Goal: Task Accomplishment & Management: Use online tool/utility

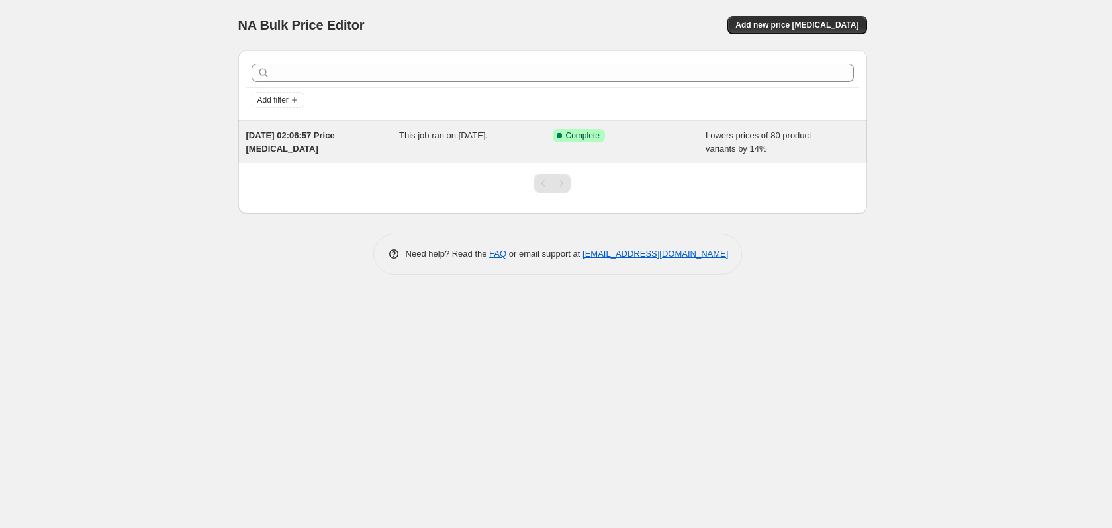
click at [301, 141] on div "11 Sept 2025, 02:06:57 Price change job" at bounding box center [322, 142] width 153 height 26
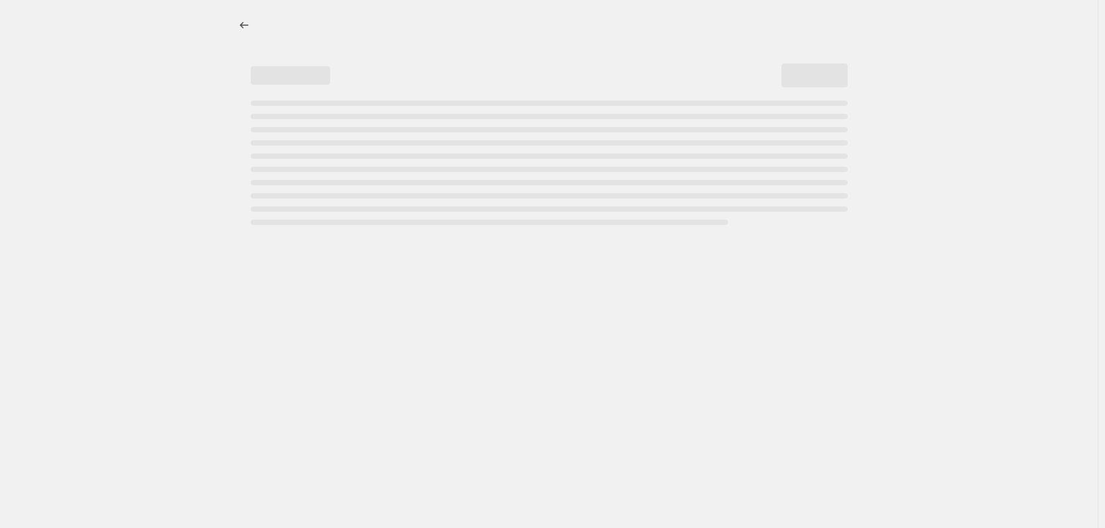
select select "percentage"
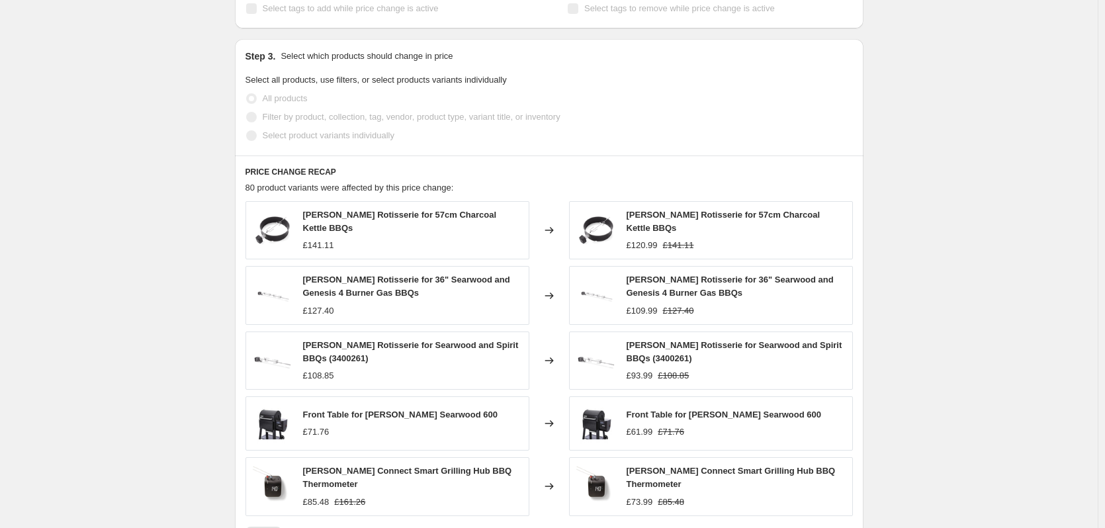
scroll to position [900, 0]
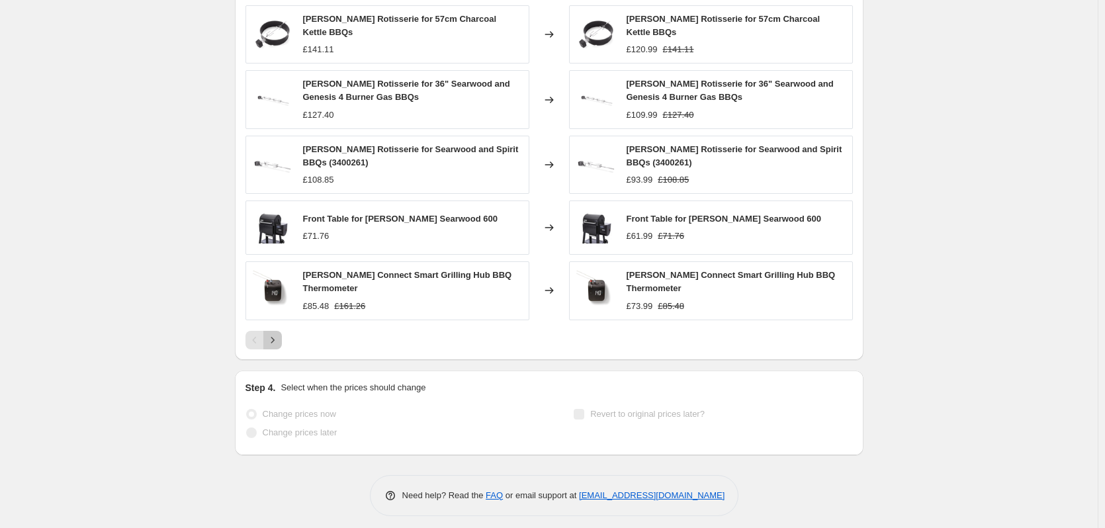
click at [274, 337] on icon "Next" at bounding box center [272, 340] width 3 height 6
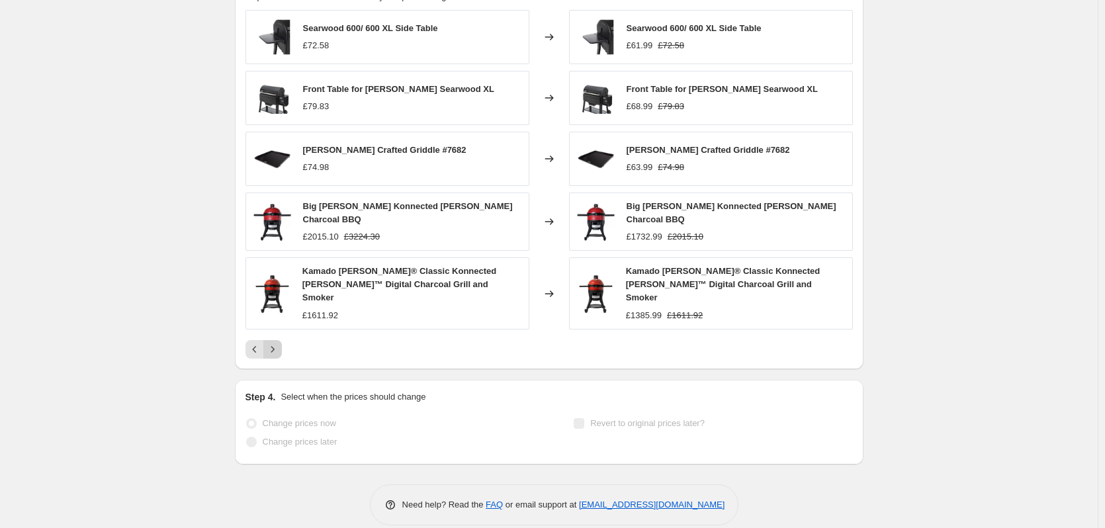
click at [274, 346] on icon "Next" at bounding box center [272, 349] width 3 height 6
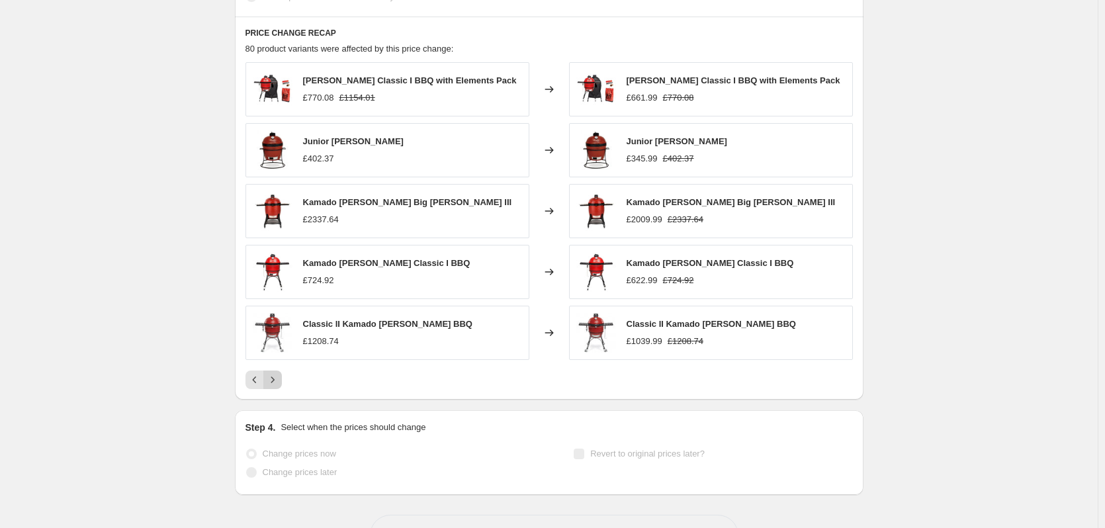
scroll to position [843, 0]
click at [279, 375] on icon "Next" at bounding box center [272, 380] width 13 height 13
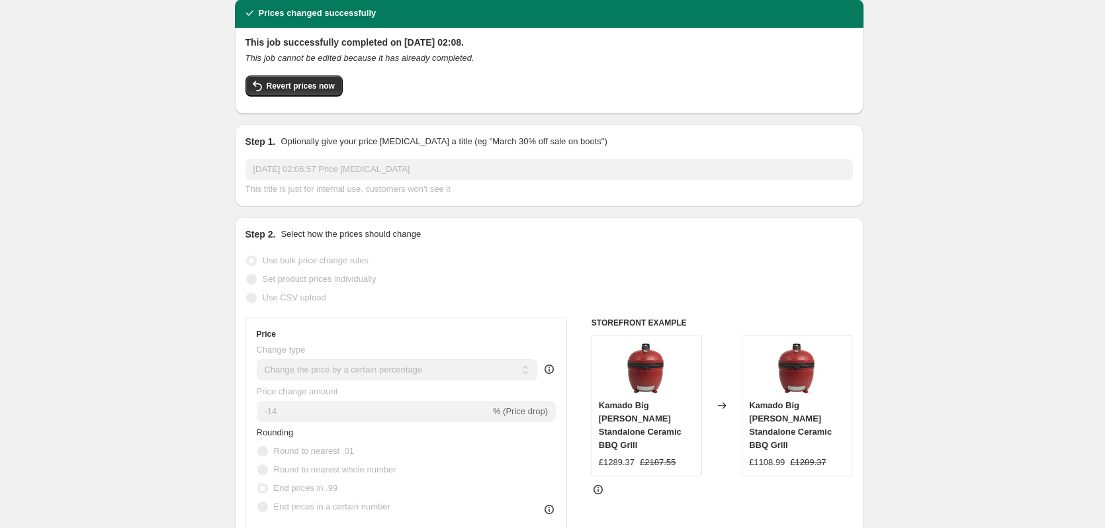
scroll to position [0, 0]
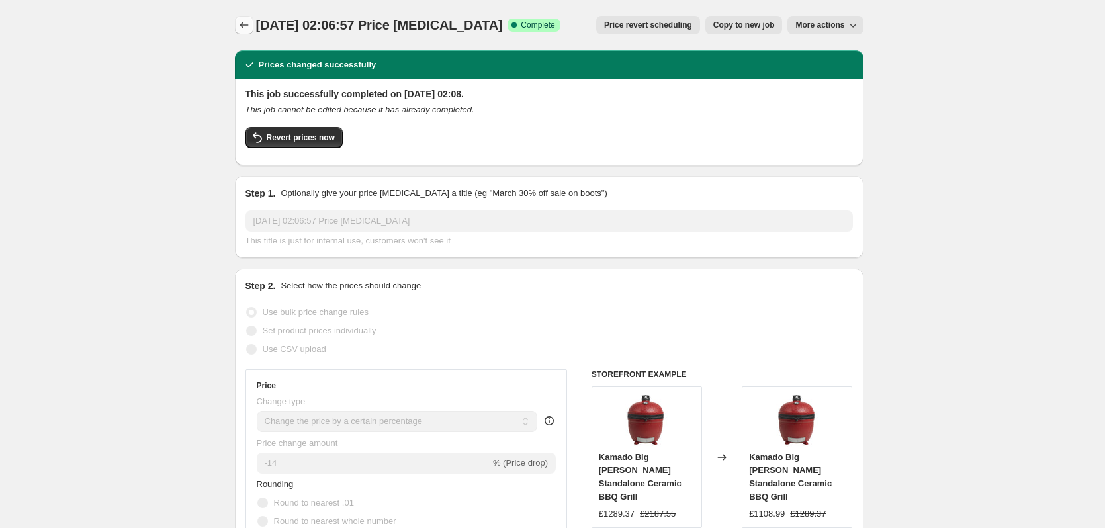
click at [245, 21] on icon "Price change jobs" at bounding box center [244, 25] width 13 height 13
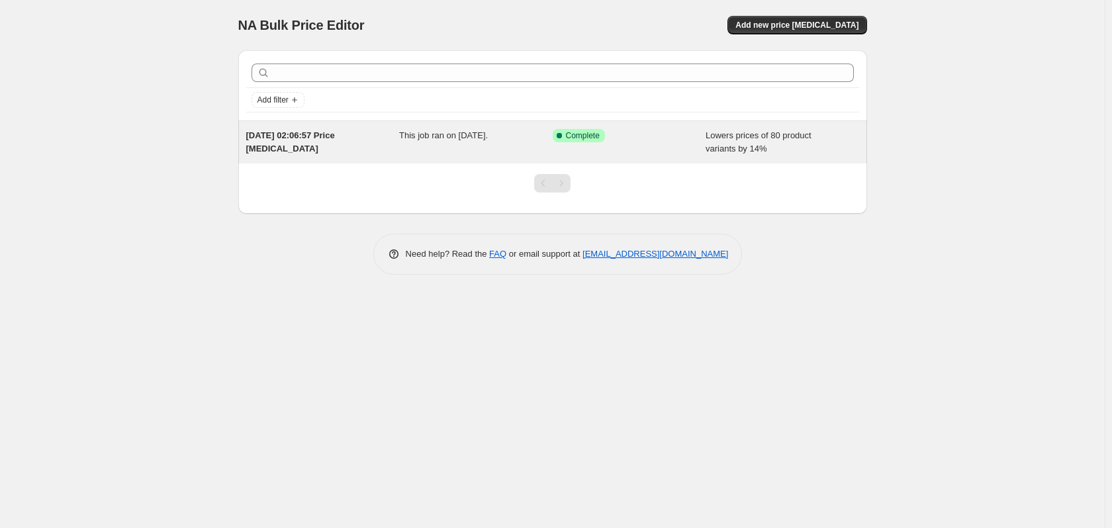
click at [273, 140] on span "11 Sept 2025, 02:06:57 Price change job" at bounding box center [290, 141] width 89 height 23
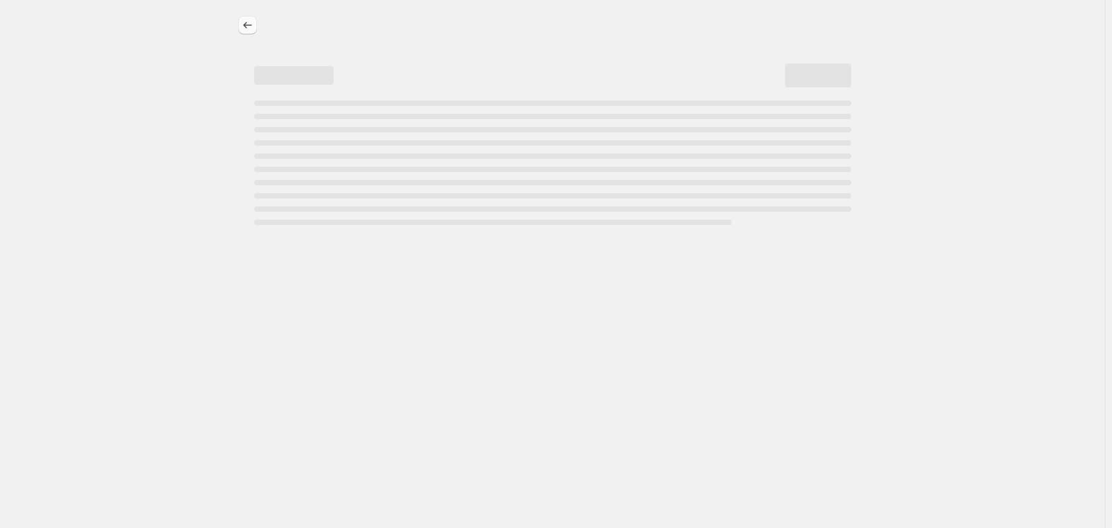
select select "percentage"
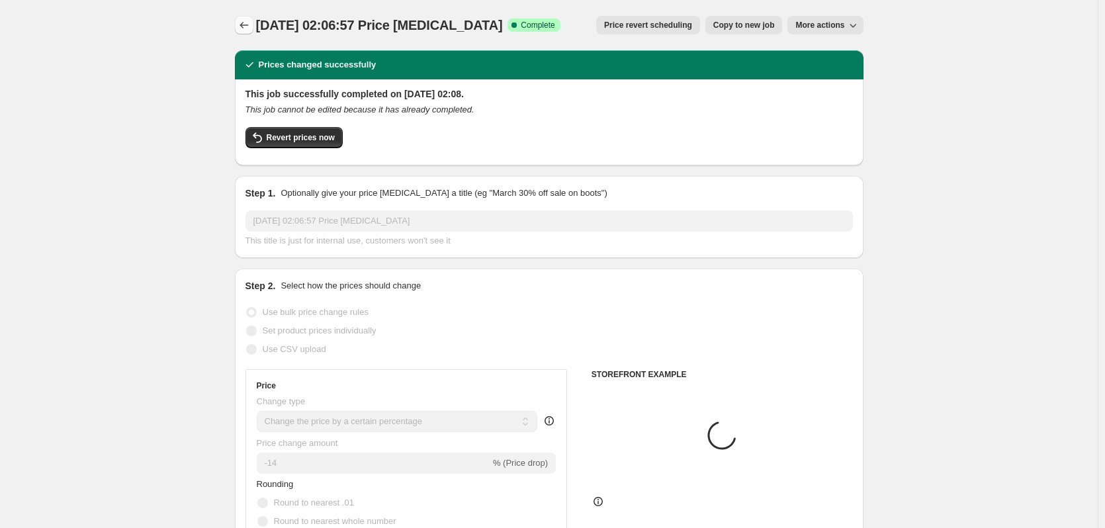
click at [246, 31] on icon "Price change jobs" at bounding box center [244, 25] width 13 height 13
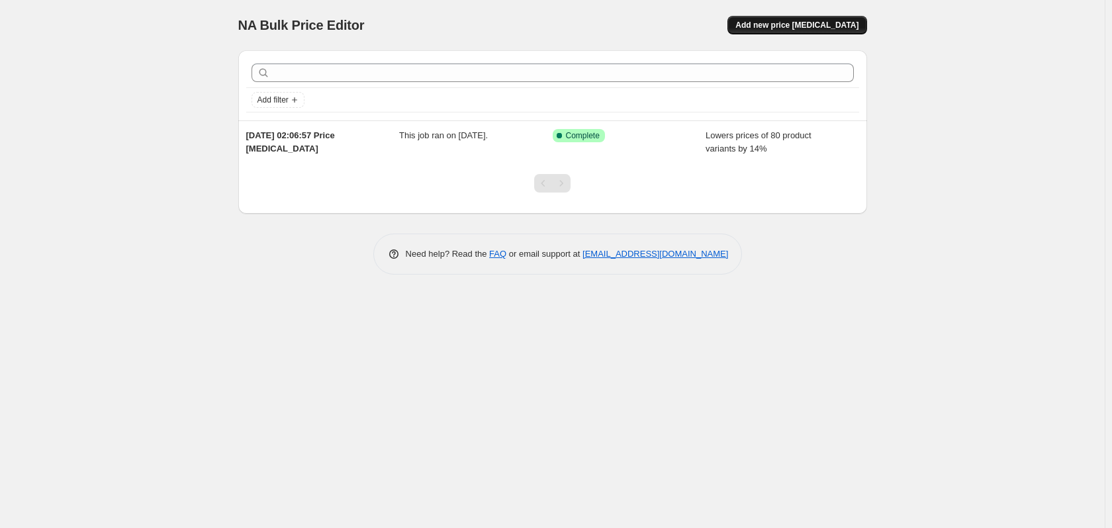
click at [807, 30] on span "Add new price change job" at bounding box center [796, 25] width 123 height 11
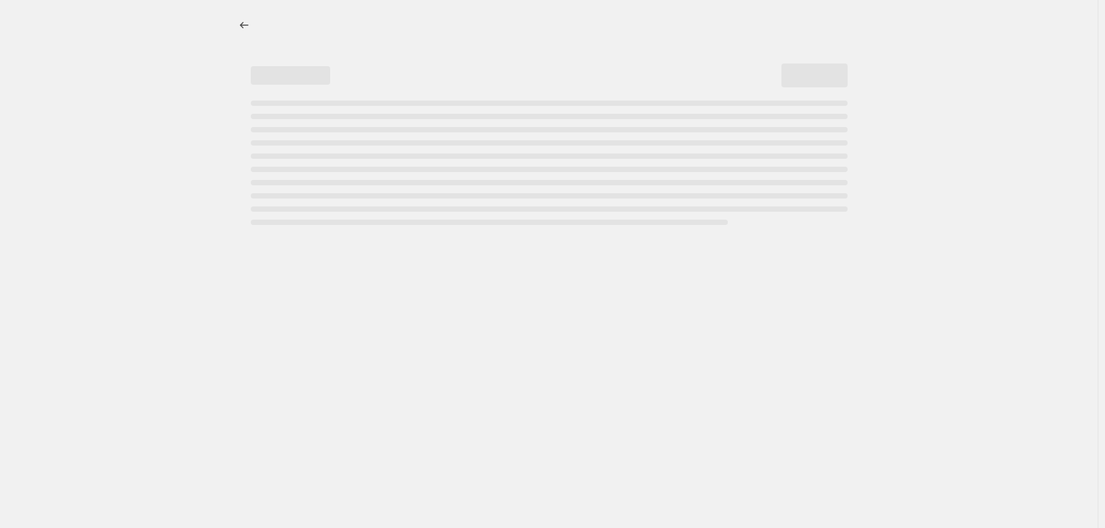
select select "percentage"
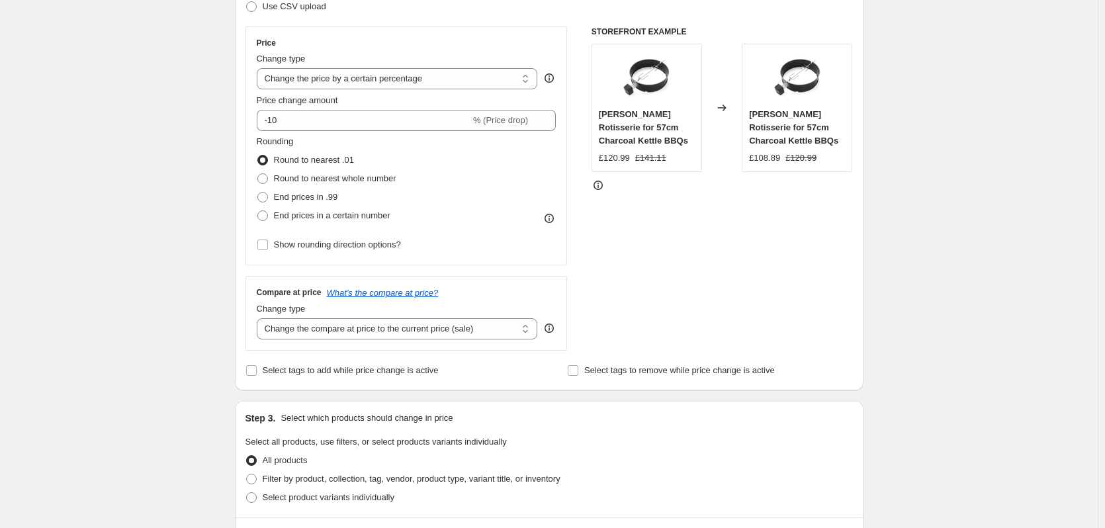
scroll to position [221, 0]
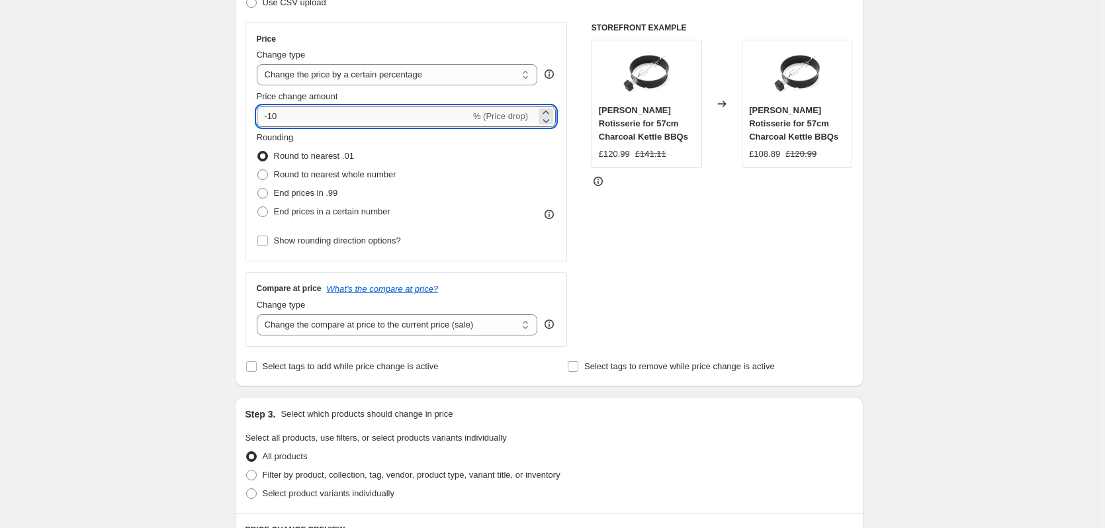
click at [320, 116] on input "-10" at bounding box center [364, 116] width 214 height 21
drag, startPoint x: 281, startPoint y: 116, endPoint x: 271, endPoint y: 124, distance: 12.2
click at [271, 124] on input "-10" at bounding box center [364, 116] width 214 height 21
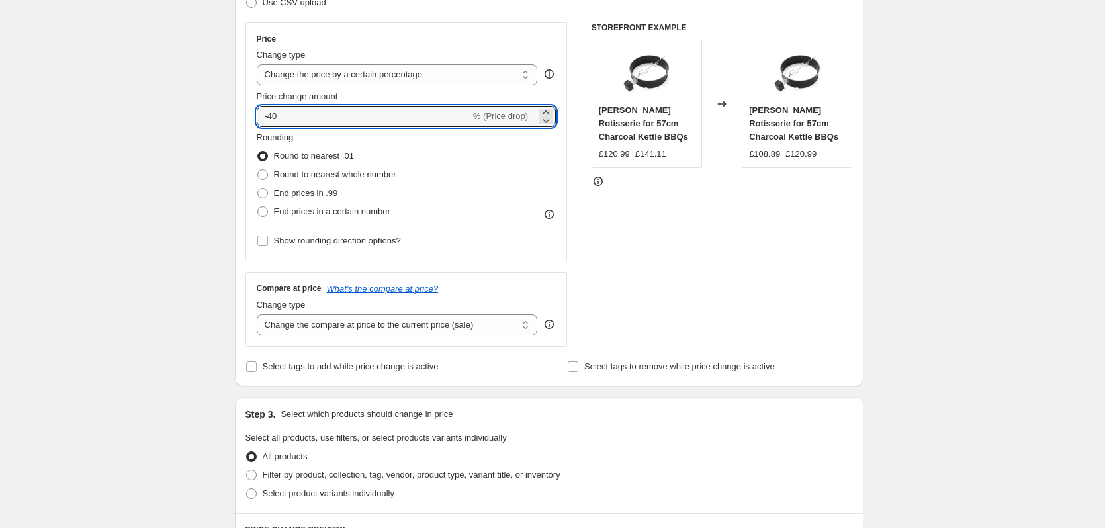
type input "-40"
click at [222, 157] on div "Create new price change job. This page is ready Create new price change job Dra…" at bounding box center [549, 449] width 660 height 1340
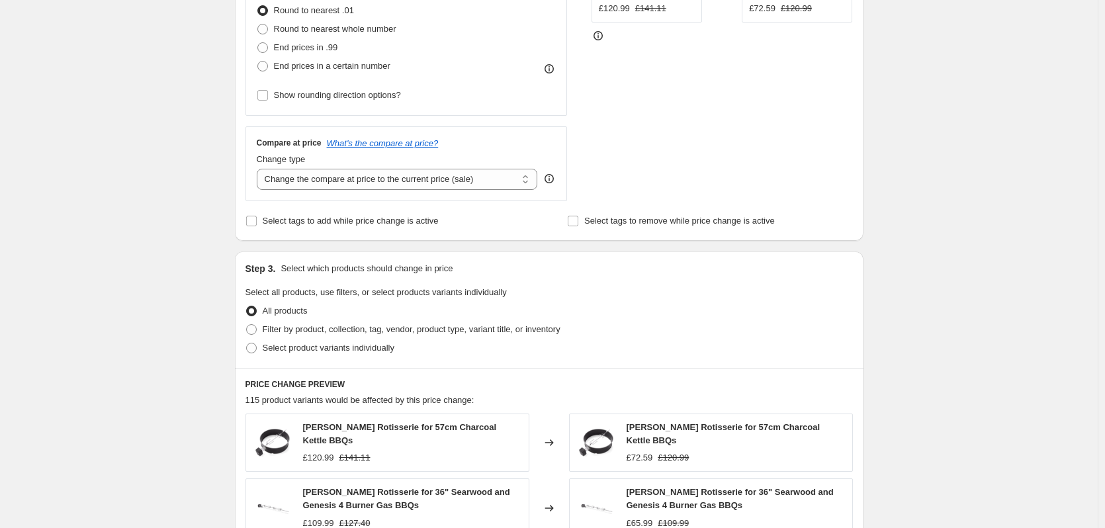
scroll to position [367, 0]
click at [282, 47] on span "End prices in .99" at bounding box center [306, 47] width 64 height 10
click at [258, 42] on input "End prices in .99" at bounding box center [257, 42] width 1 height 1
radio input "true"
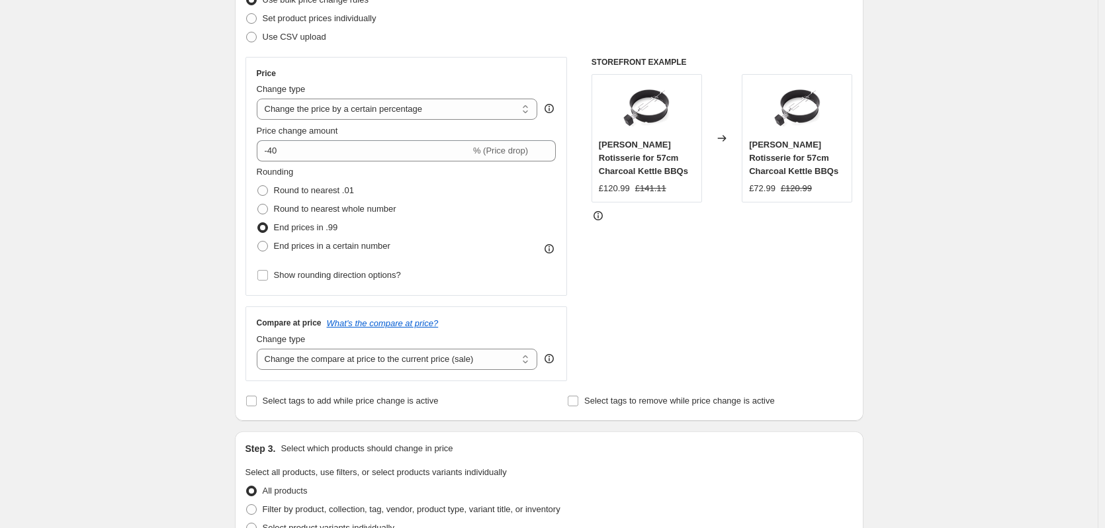
scroll to position [179, 0]
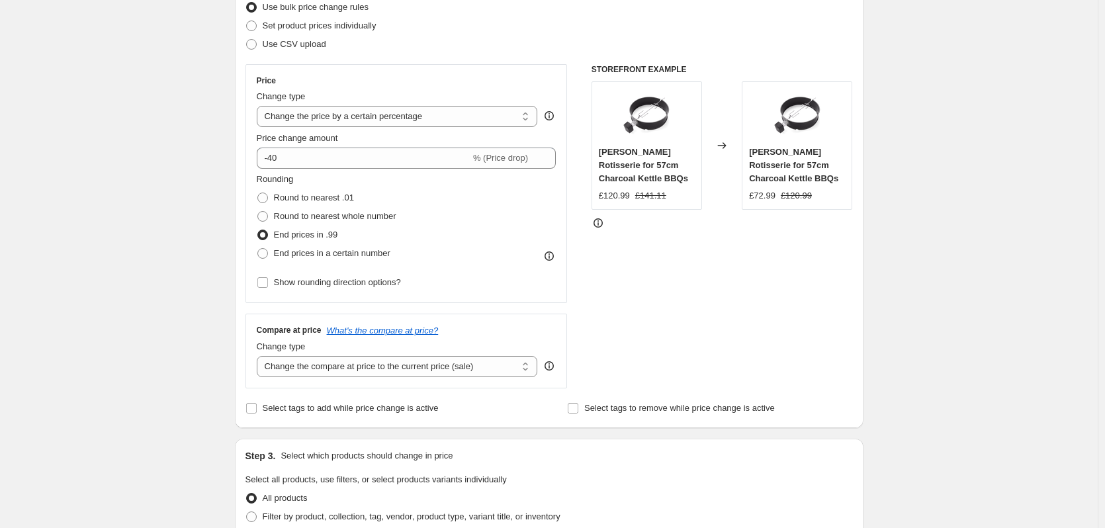
click at [176, 244] on div "Create new price change job. This page is ready Create new price change job Dra…" at bounding box center [549, 491] width 1098 height 1340
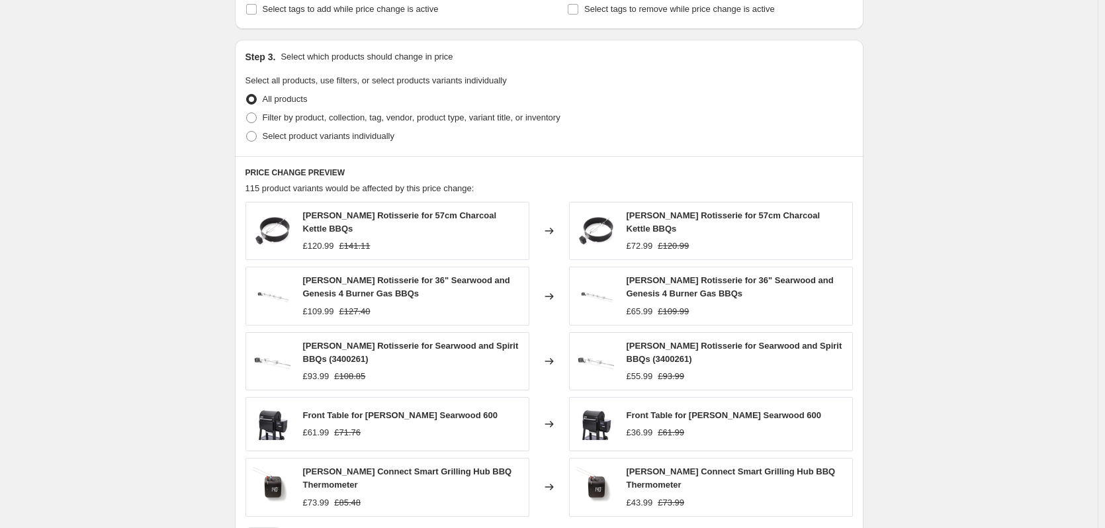
scroll to position [804, 0]
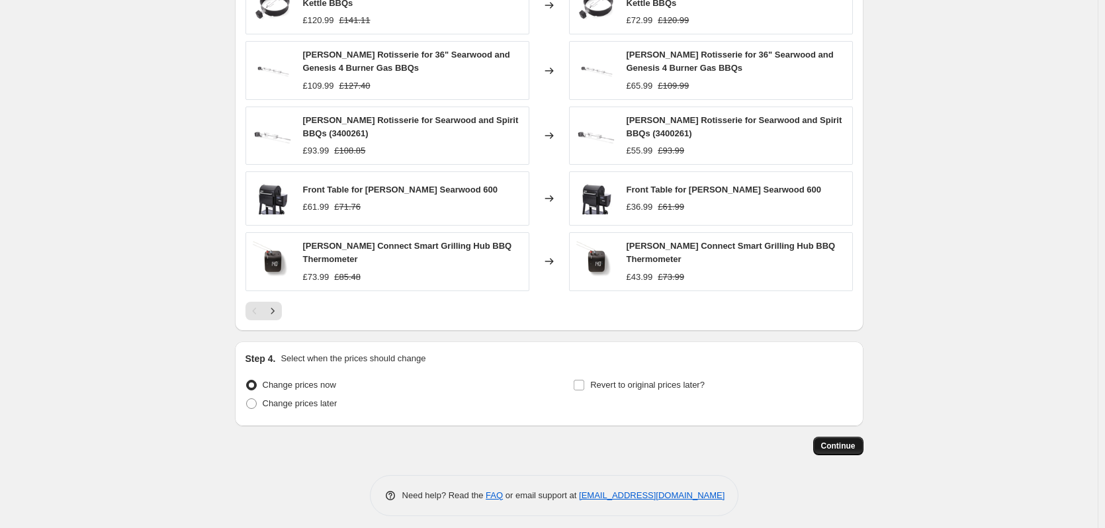
click at [850, 441] on span "Continue" at bounding box center [838, 446] width 34 height 11
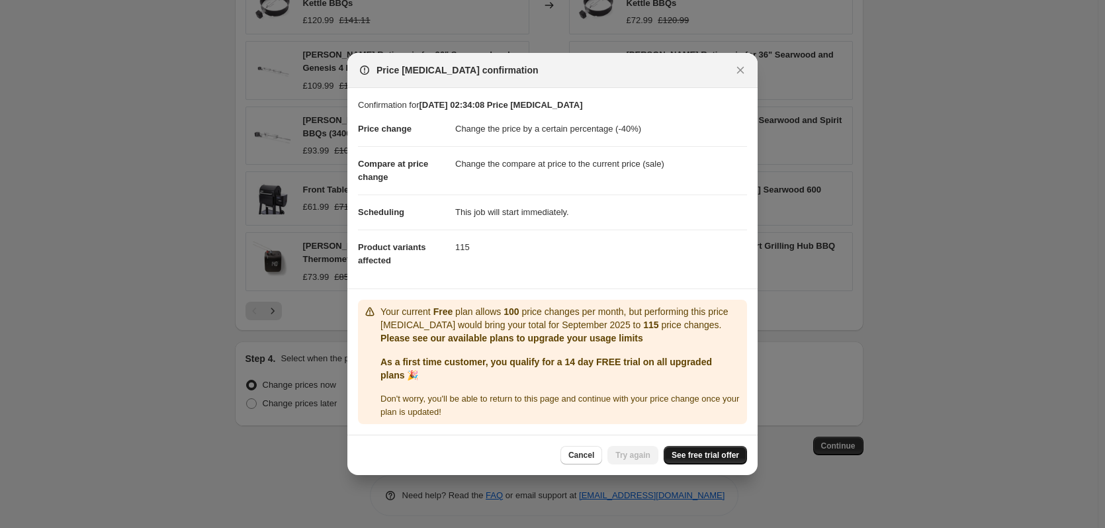
click at [684, 453] on span "See free trial offer" at bounding box center [705, 455] width 67 height 11
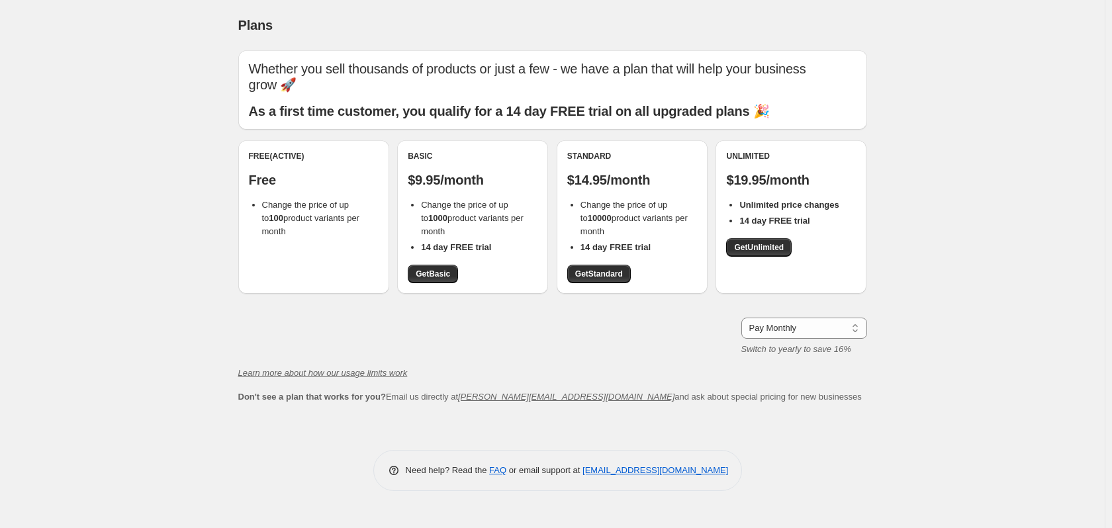
click at [328, 24] on div "Plans" at bounding box center [552, 25] width 629 height 19
click at [435, 277] on span "Get Basic" at bounding box center [432, 274] width 34 height 11
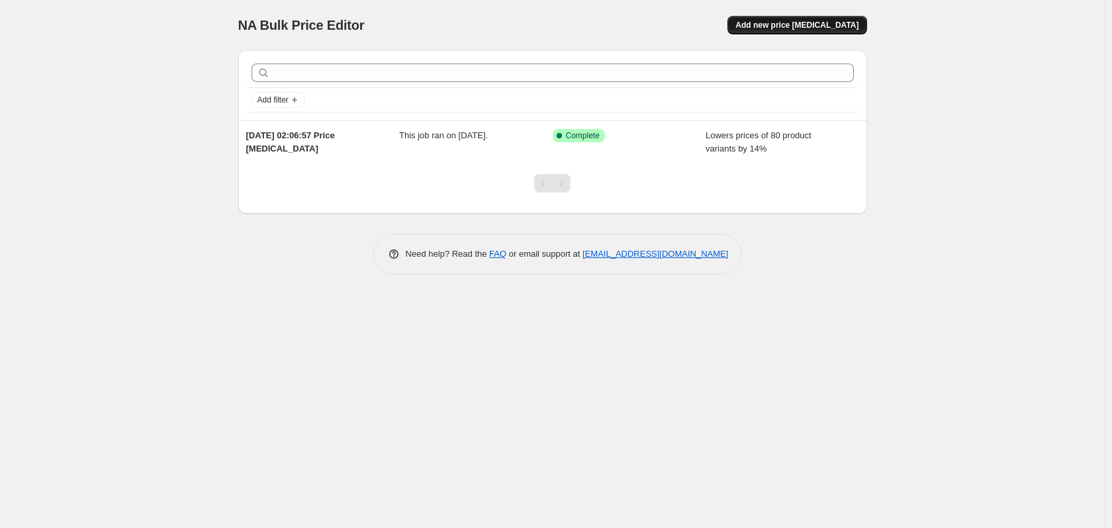
click at [817, 24] on span "Add new price [MEDICAL_DATA]" at bounding box center [796, 25] width 123 height 11
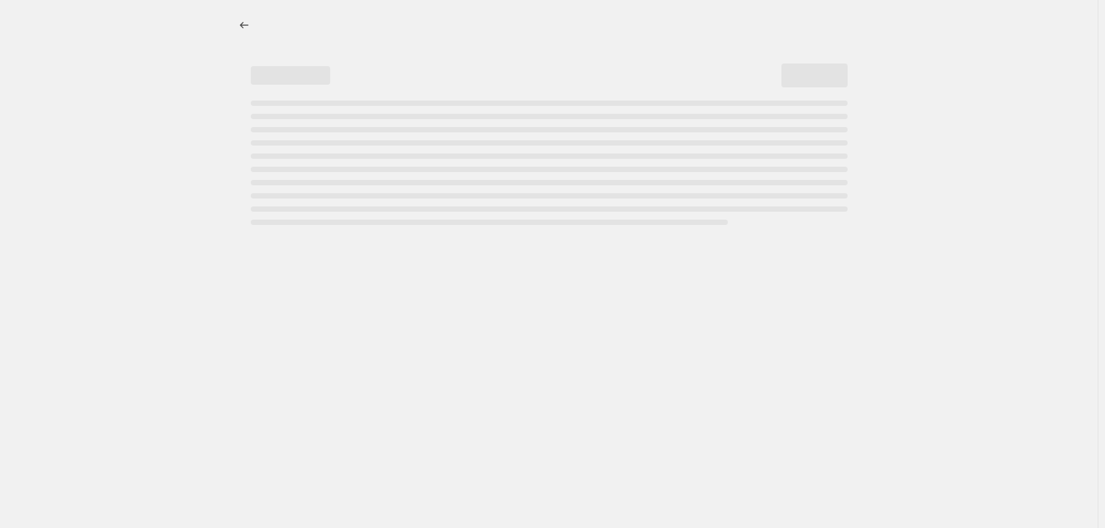
select select "percentage"
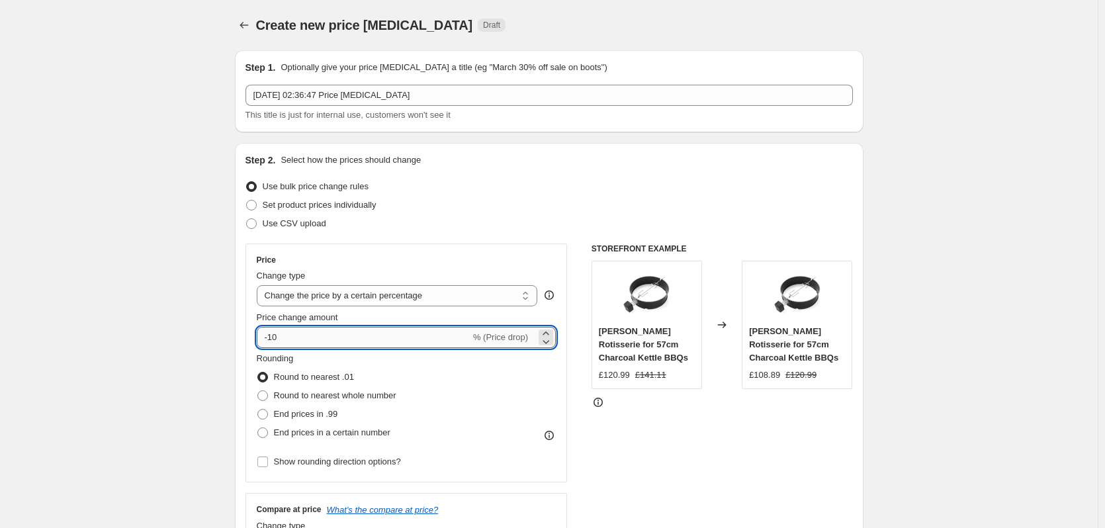
click at [327, 345] on input "-10" at bounding box center [364, 337] width 214 height 21
type input "-41"
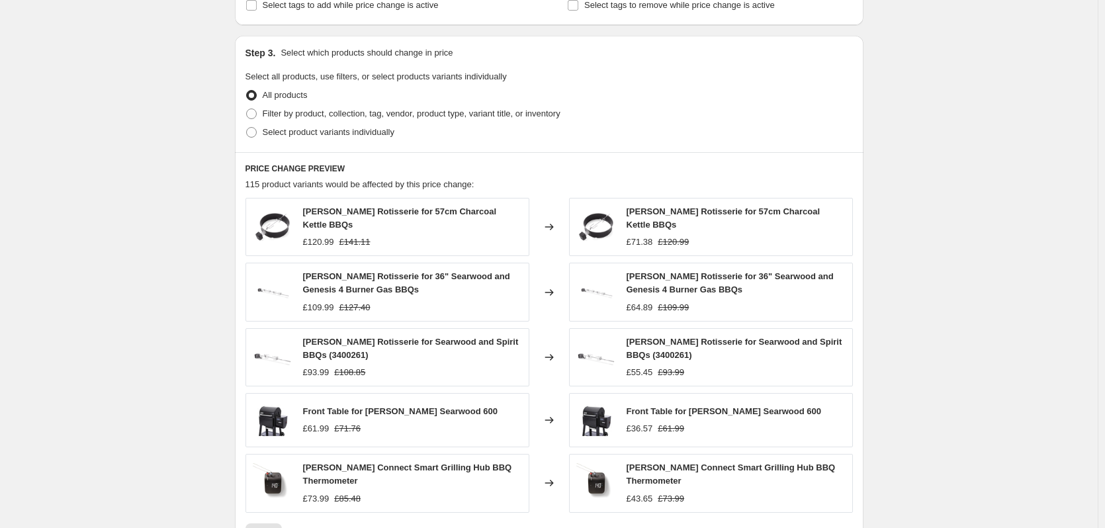
scroll to position [804, 0]
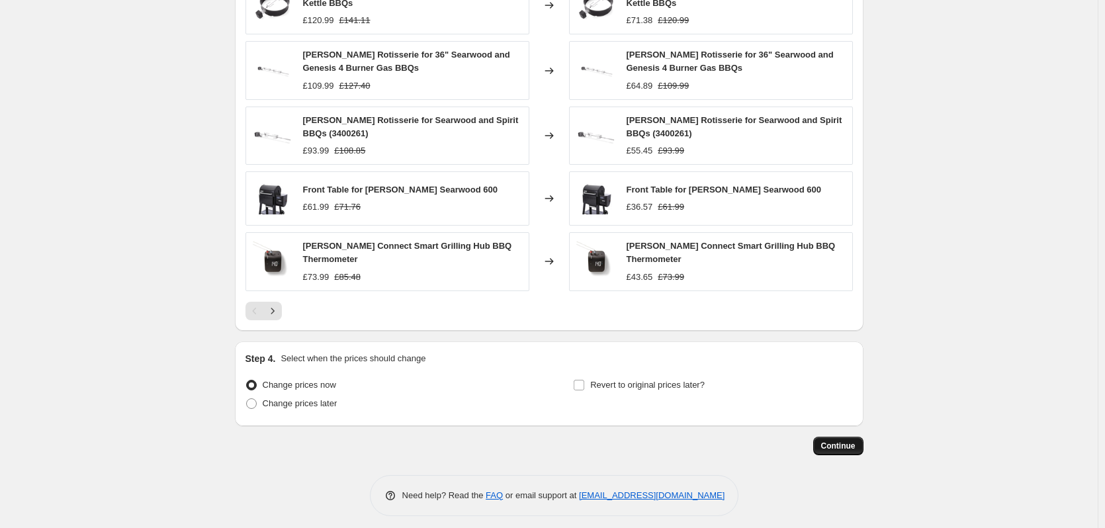
click at [833, 441] on span "Continue" at bounding box center [838, 446] width 34 height 11
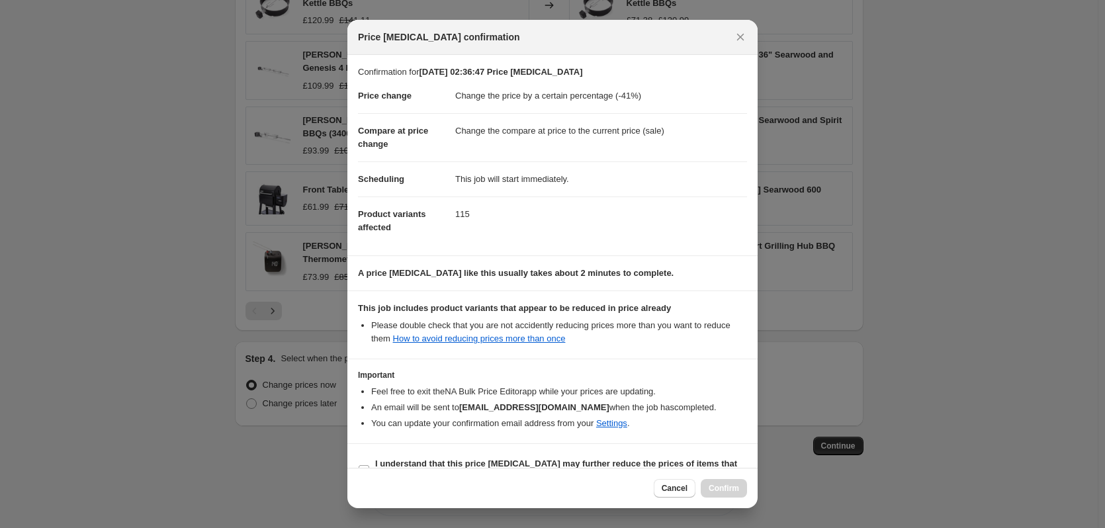
scroll to position [29, 0]
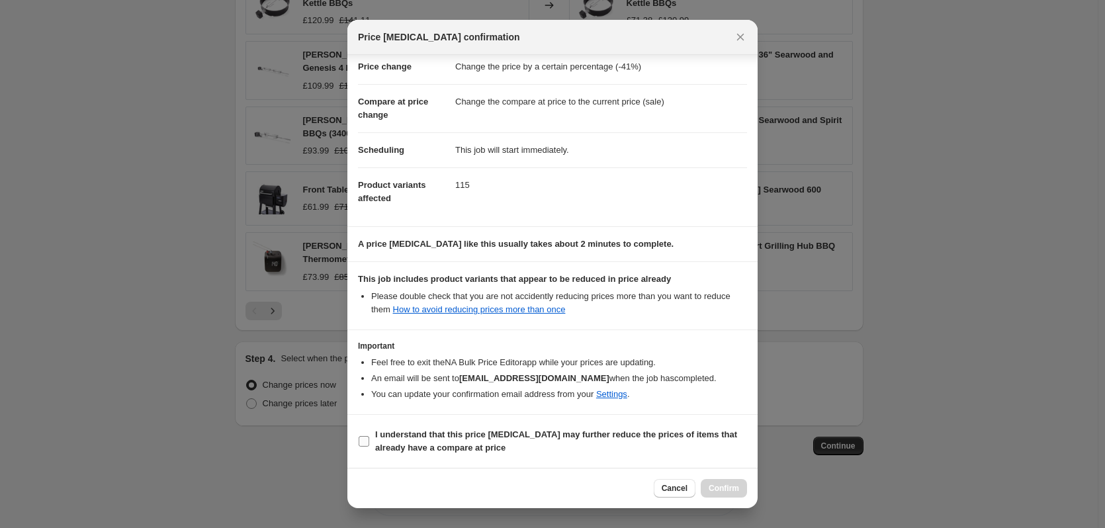
click at [405, 435] on b "I understand that this price change job may further reduce the prices of items …" at bounding box center [556, 440] width 362 height 23
click at [369, 436] on input "I understand that this price change job may further reduce the prices of items …" at bounding box center [364, 441] width 11 height 11
checkbox input "true"
click at [731, 492] on span "Confirm" at bounding box center [724, 488] width 30 height 11
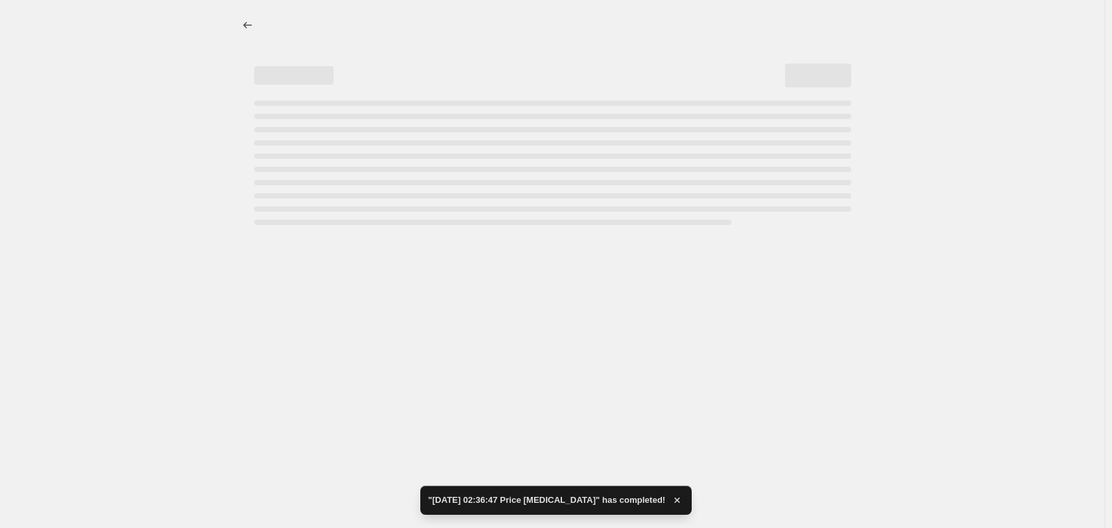
select select "percentage"
